Goal: Information Seeking & Learning: Learn about a topic

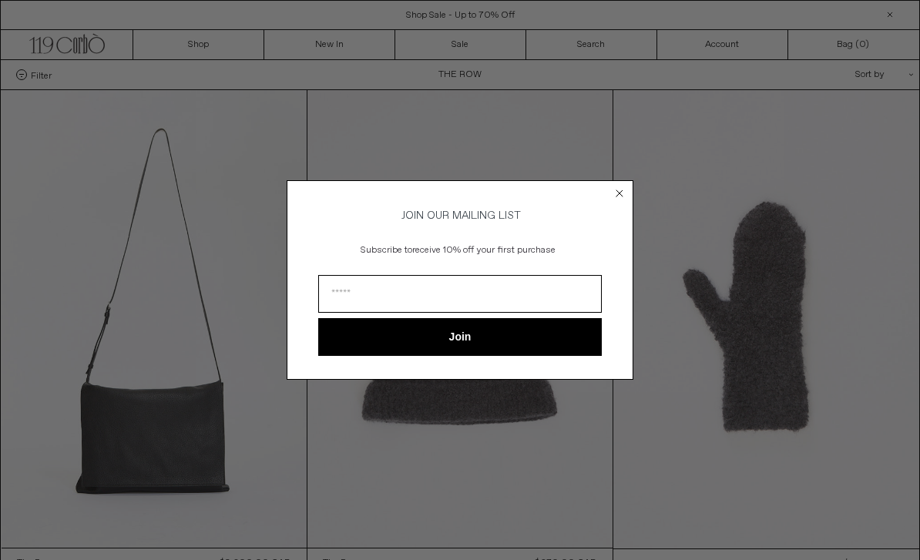
click at [606, 190] on form "JOIN OUR MAILING LIST Subscribe to receive 10% off your first purchase Join ***…" at bounding box center [460, 279] width 347 height 199
click at [621, 187] on circle "Close dialog" at bounding box center [620, 194] width 15 height 15
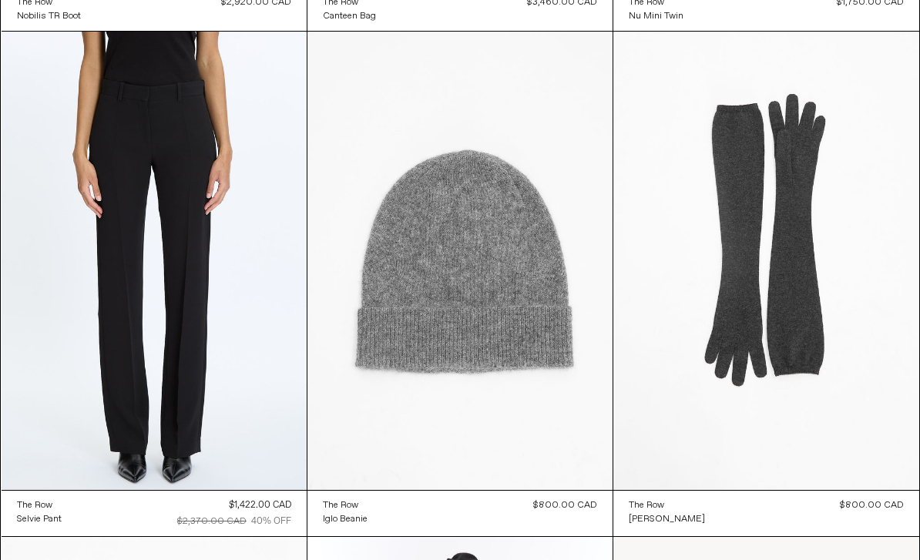
scroll to position [12138, 0]
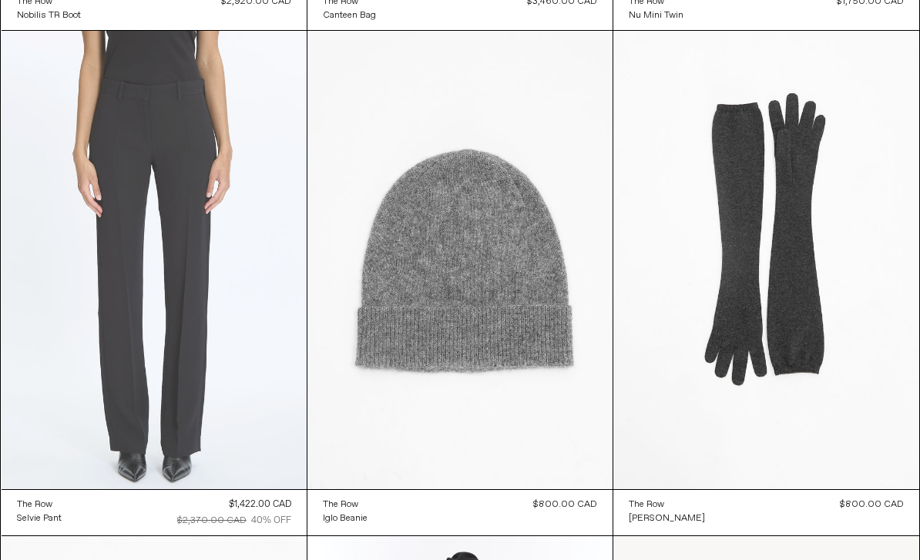
click at [125, 426] on at bounding box center [154, 260] width 305 height 458
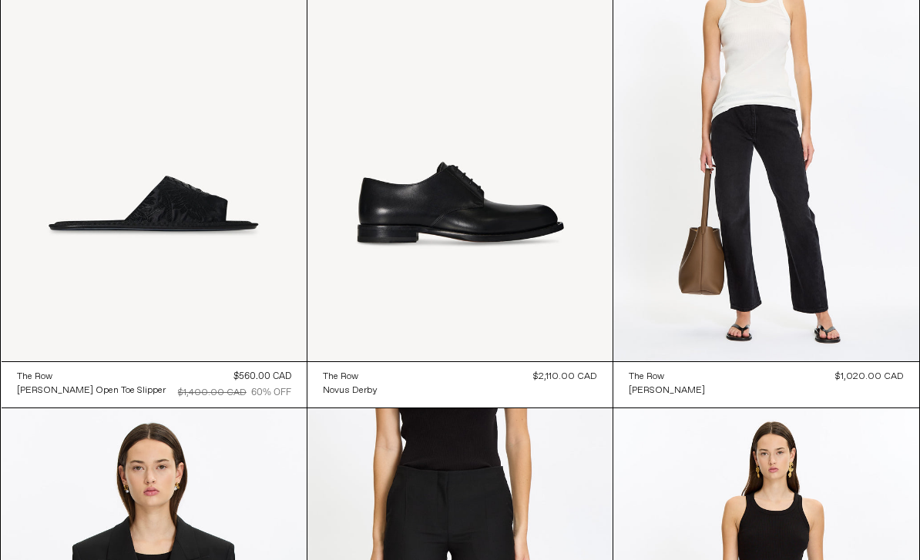
scroll to position [13274, 0]
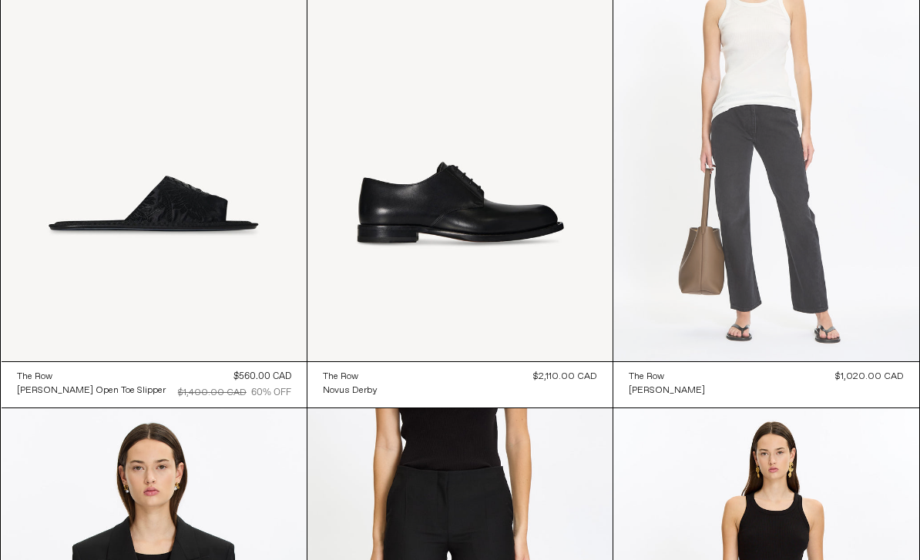
click at [756, 233] on at bounding box center [766, 132] width 305 height 459
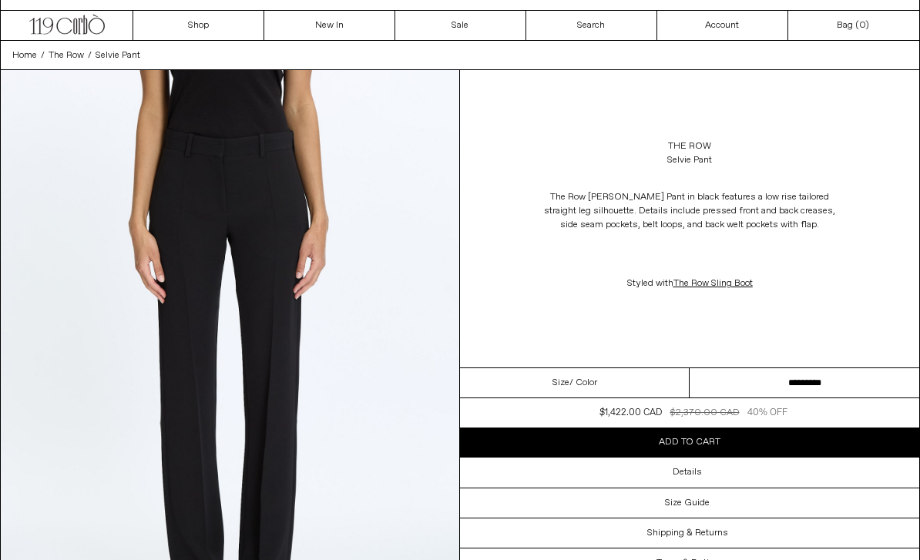
scroll to position [17, 0]
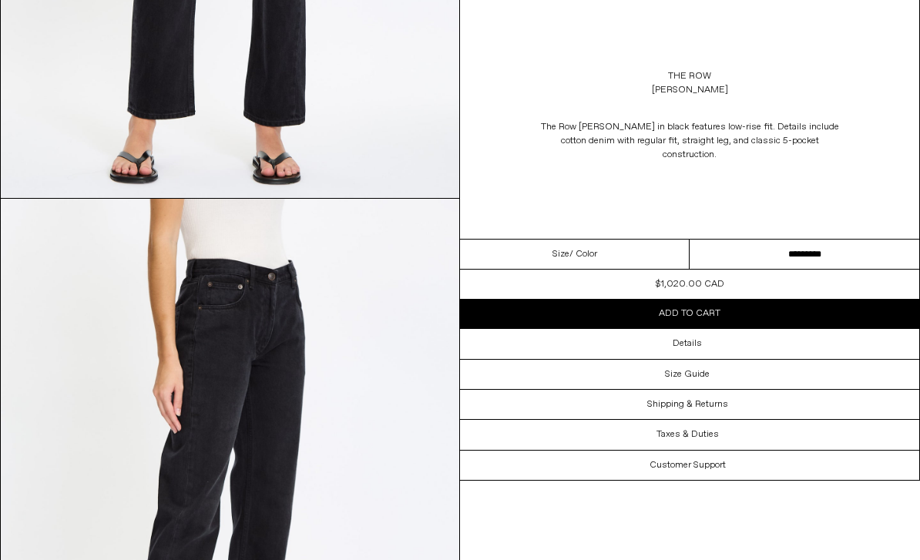
scroll to position [1039, 0]
